Goal: Task Accomplishment & Management: Manage account settings

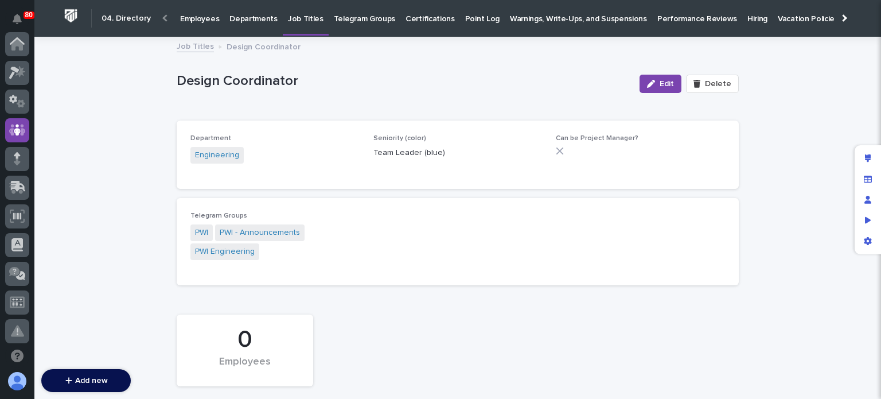
scroll to position [86, 0]
click at [201, 14] on p "Employees" at bounding box center [199, 12] width 39 height 24
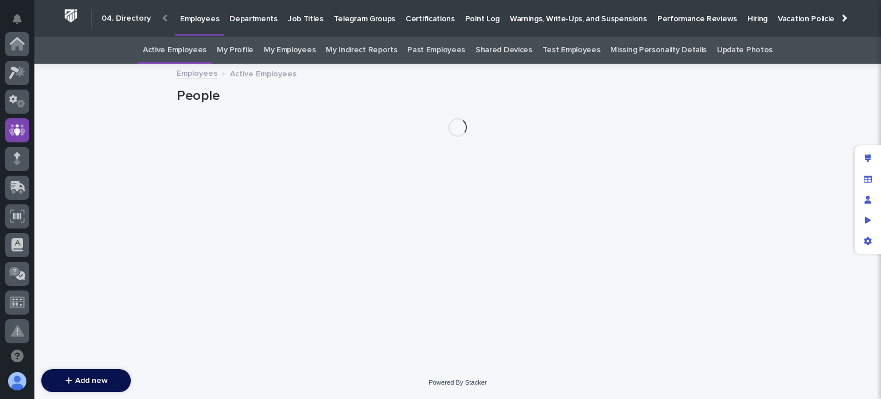
scroll to position [86, 0]
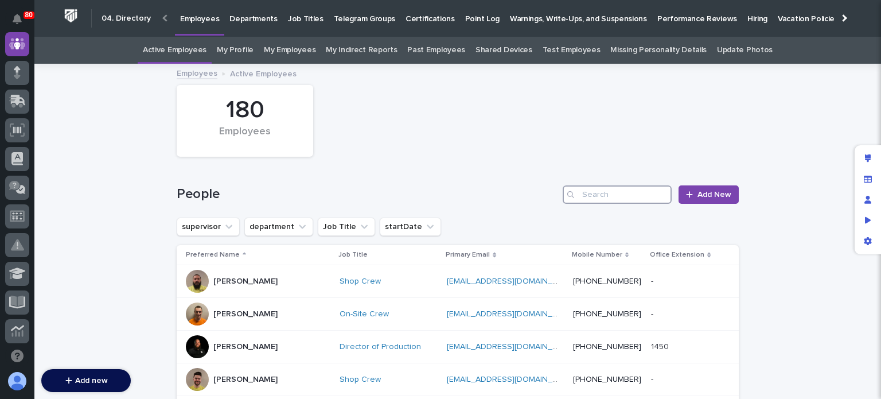
click at [608, 203] on input "Search" at bounding box center [617, 194] width 109 height 18
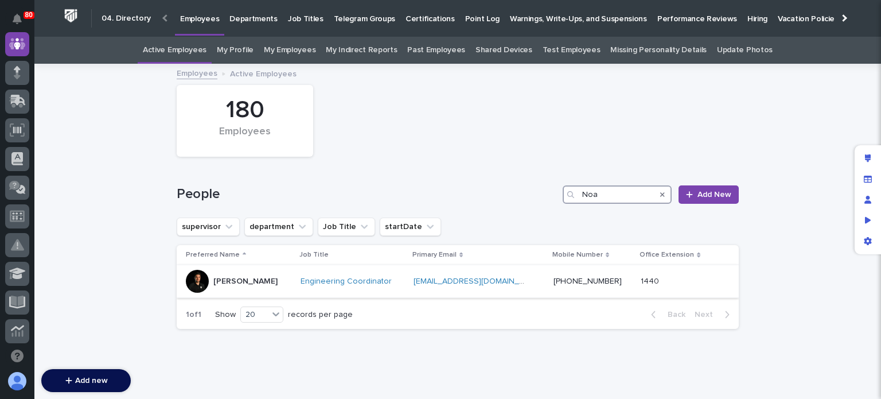
type input "Noa"
click at [249, 281] on div "[PERSON_NAME]" at bounding box center [239, 281] width 106 height 23
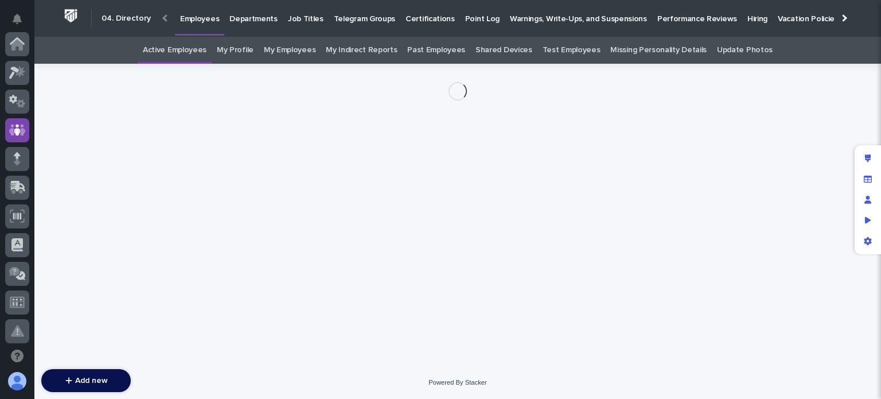
scroll to position [86, 0]
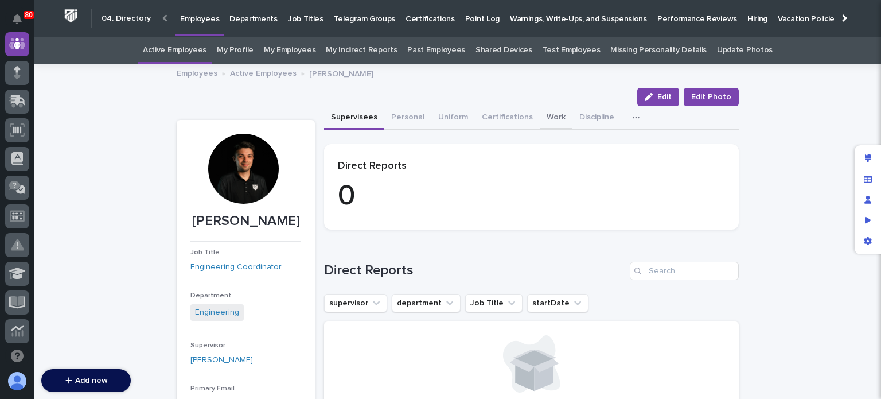
click at [545, 115] on button "Work" at bounding box center [556, 118] width 33 height 24
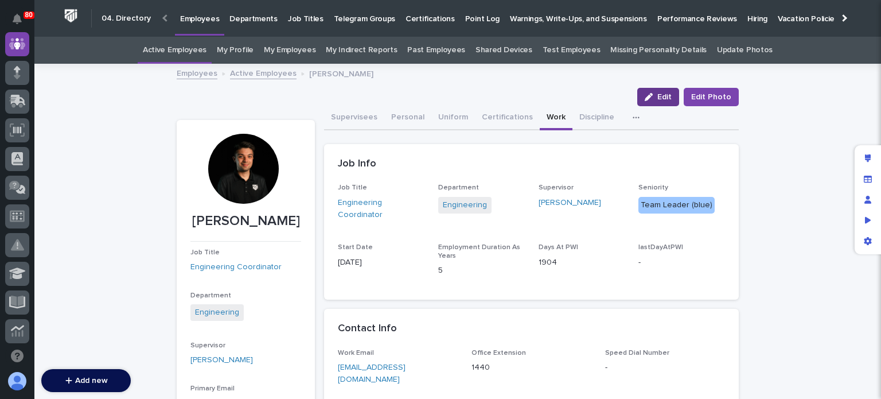
click at [664, 95] on span "Edit" at bounding box center [665, 97] width 14 height 8
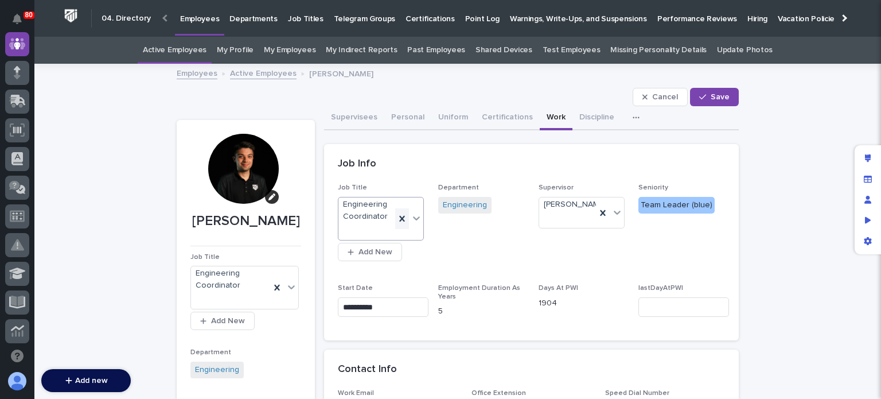
click at [399, 220] on icon at bounding box center [402, 218] width 11 height 11
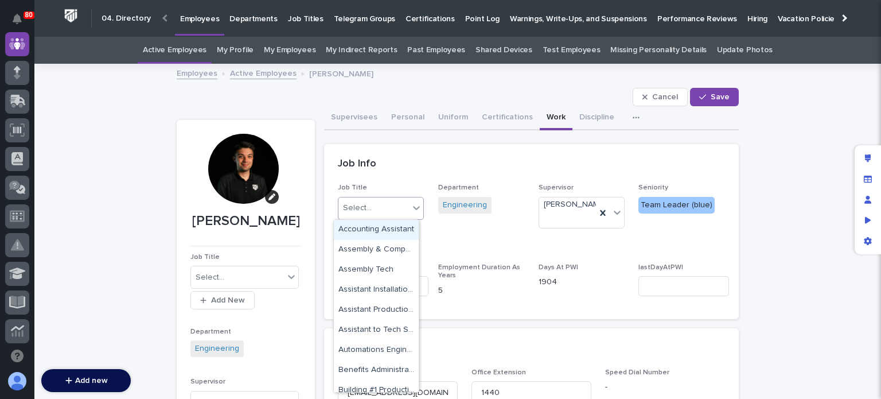
click at [411, 209] on icon at bounding box center [416, 207] width 11 height 11
type input "****"
click at [382, 228] on div "Design Coordinator" at bounding box center [376, 230] width 85 height 20
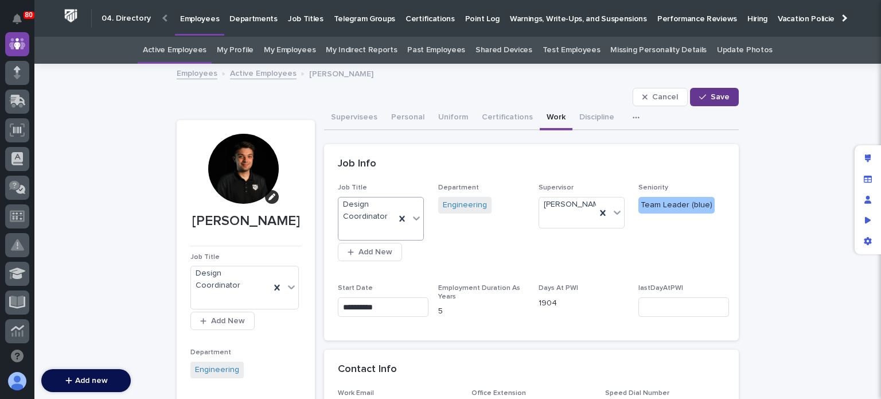
click at [720, 96] on span "Save" at bounding box center [720, 97] width 19 height 8
